Goal: Information Seeking & Learning: Learn about a topic

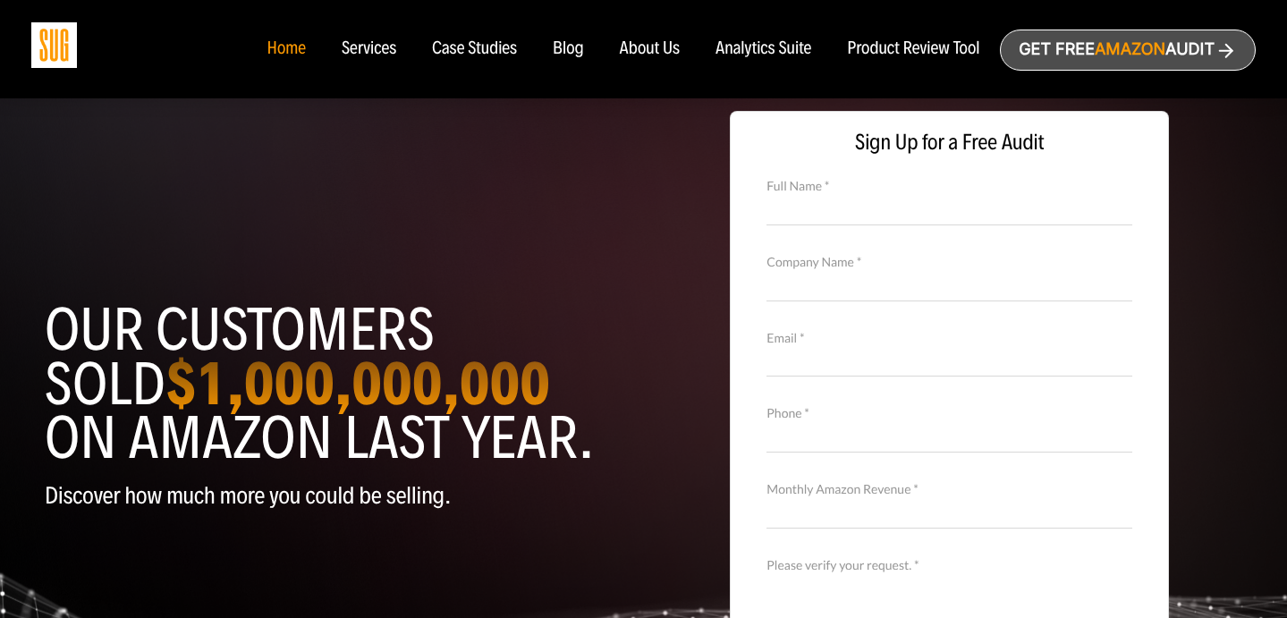
click at [555, 49] on div "Blog" at bounding box center [568, 49] width 31 height 20
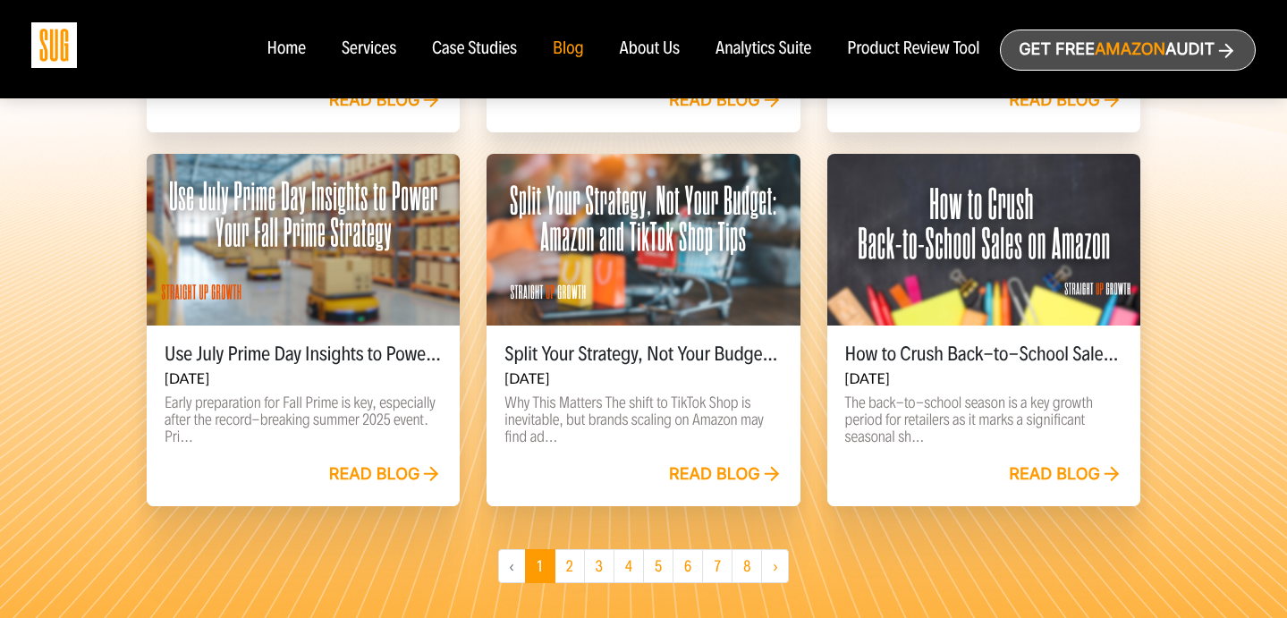
scroll to position [1271, 0]
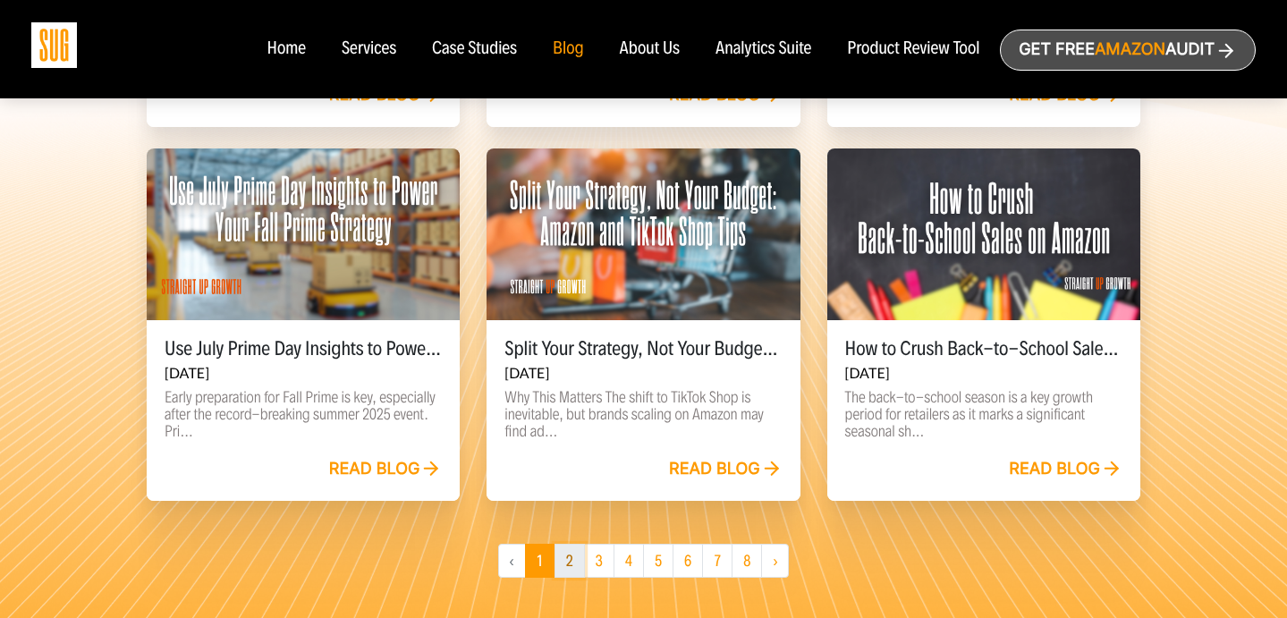
click at [563, 565] on link "2" at bounding box center [569, 561] width 30 height 34
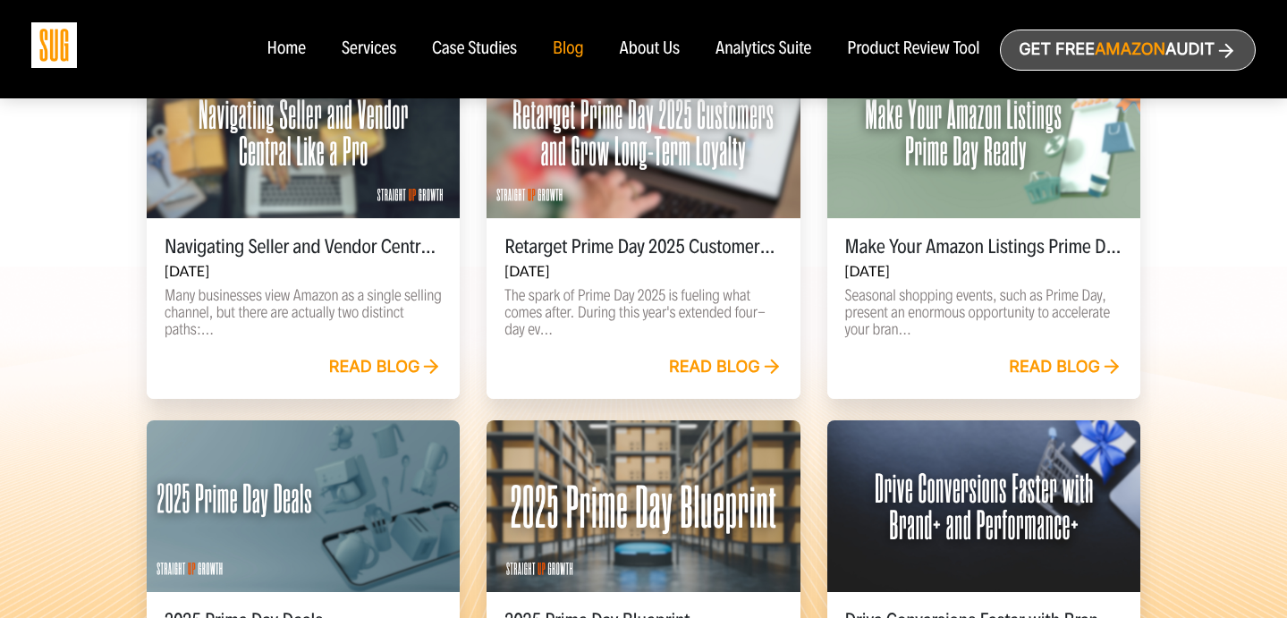
scroll to position [1215, 0]
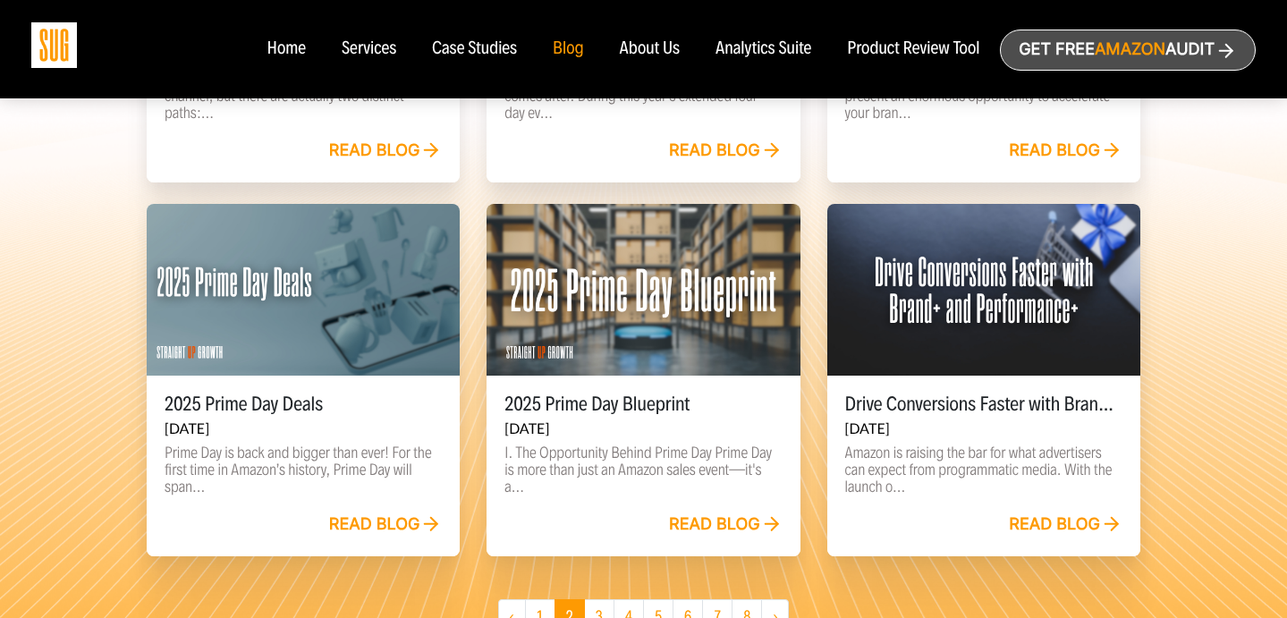
click at [363, 531] on div "Read blog" at bounding box center [386, 525] width 114 height 20
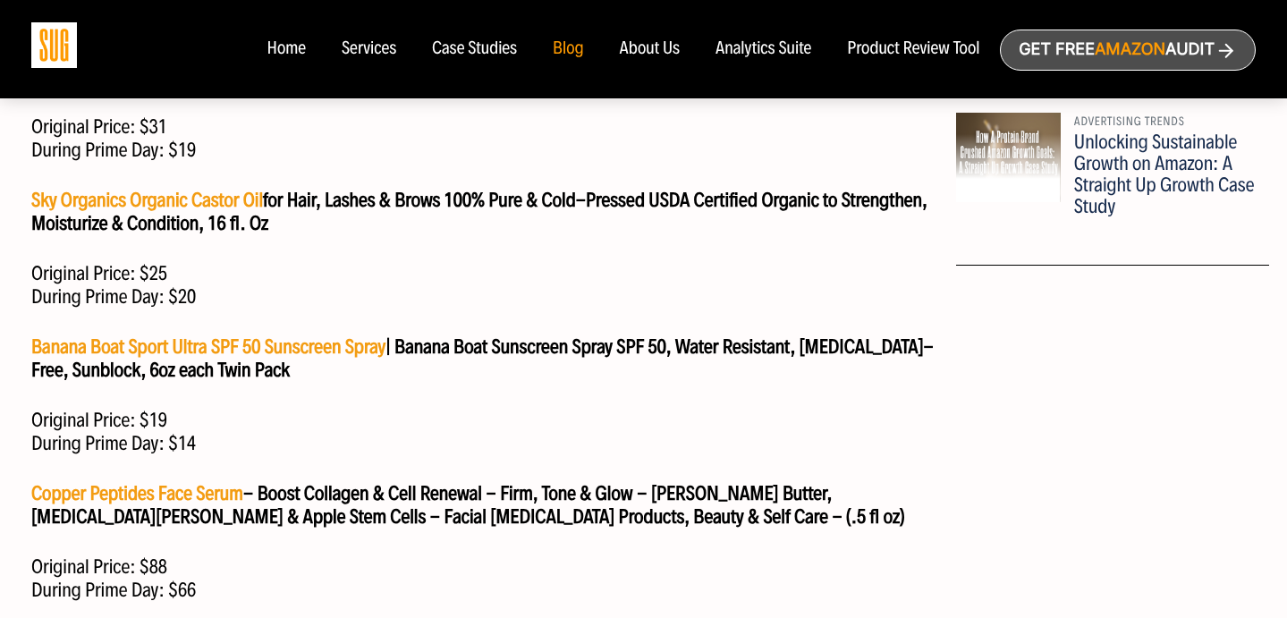
scroll to position [1403, 0]
